Goal: Task Accomplishment & Management: Manage account settings

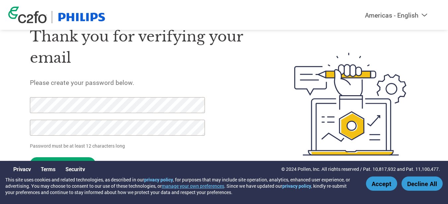
scroll to position [32, 0]
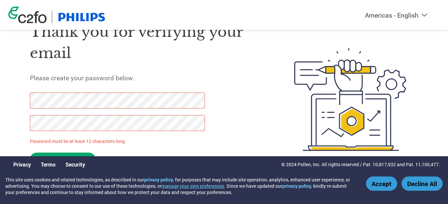
click at [385, 186] on button "Accept" at bounding box center [381, 184] width 31 height 14
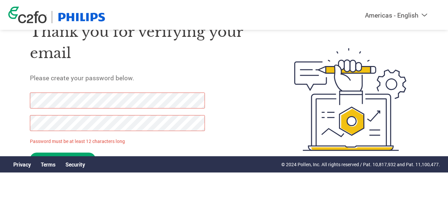
scroll to position [0, 0]
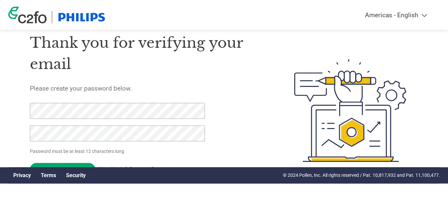
scroll to position [32, 0]
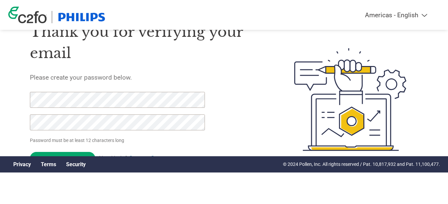
click at [139, 128] on form "Password must be at least 12 characters long Set Password Need help? Contact Su…" at bounding box center [123, 130] width 187 height 76
click at [266, 123] on div at bounding box center [341, 100] width 156 height 176
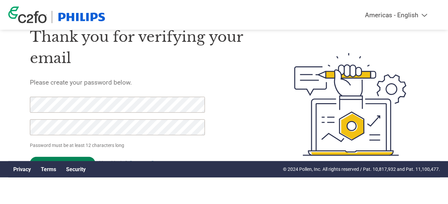
click at [60, 161] on input "Set Password" at bounding box center [62, 163] width 65 height 13
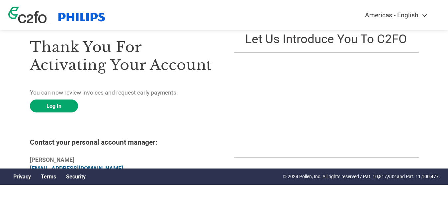
scroll to position [20, 0]
click at [58, 108] on link "Log In" at bounding box center [54, 106] width 48 height 13
